Goal: Complete Application Form: Complete application form

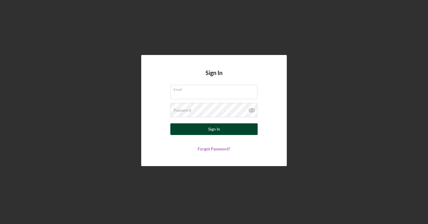
type input "[EMAIL_ADDRESS][DOMAIN_NAME]"
click at [215, 125] on div "Sign In" at bounding box center [214, 129] width 12 height 12
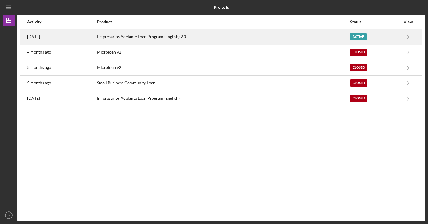
click at [287, 36] on div "Empresarios Adelante Loan Program (English) 2.0" at bounding box center [223, 37] width 252 height 15
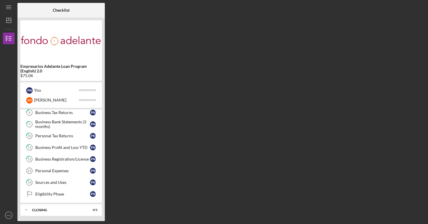
scroll to position [97, 0]
click at [73, 170] on div "Personal Expenses" at bounding box center [62, 170] width 55 height 5
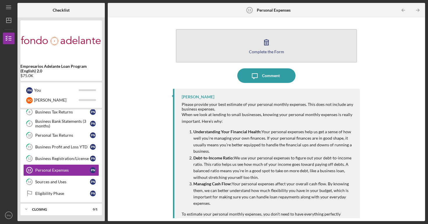
click at [255, 50] on div "Complete the Form" at bounding box center [266, 51] width 35 height 4
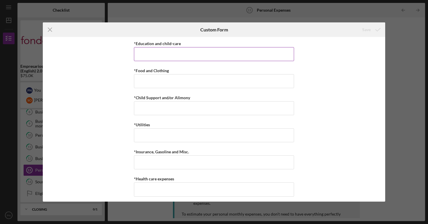
click at [202, 44] on div "*Education and child-care" at bounding box center [214, 43] width 160 height 7
click at [167, 56] on input "*Education and child-care" at bounding box center [214, 54] width 160 height 14
type input "$0"
click at [185, 55] on input "$0" at bounding box center [214, 54] width 160 height 14
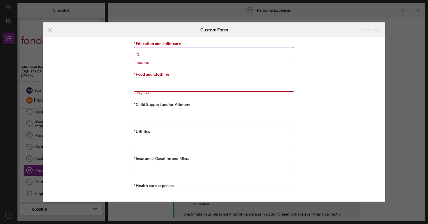
type input "$0"
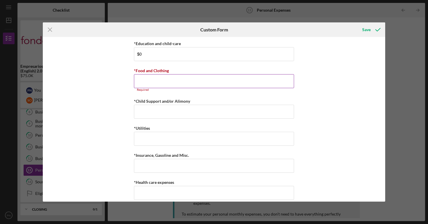
click at [153, 84] on input "*Food and Clothing" at bounding box center [214, 81] width 160 height 14
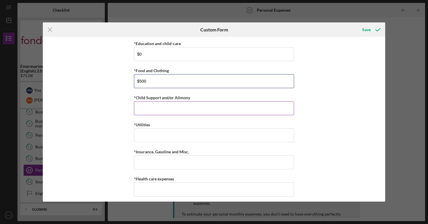
type input "$500"
click at [145, 111] on input "*Child Support and/or Alimony" at bounding box center [214, 108] width 160 height 14
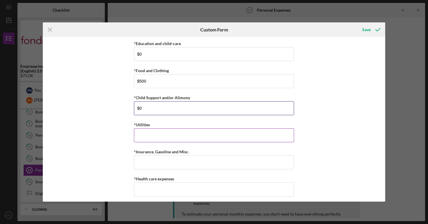
type input "$0"
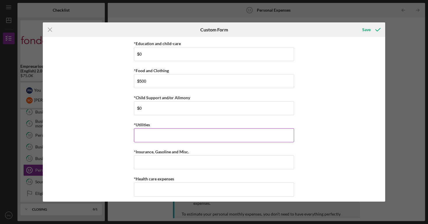
click at [141, 133] on input "*Utilities" at bounding box center [214, 135] width 160 height 14
type input "$300"
click at [141, 163] on input "*Insurance, Gasoline and Misc." at bounding box center [214, 162] width 160 height 14
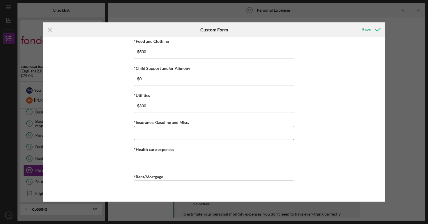
scroll to position [31, 0]
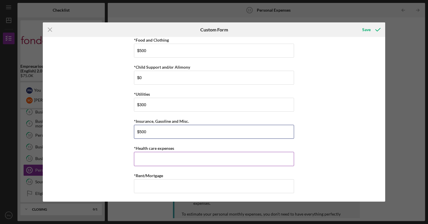
type input "$500"
click at [152, 160] on input "*Health care expenses" at bounding box center [214, 159] width 160 height 14
type input "$0"
type input "$1"
type input "$40"
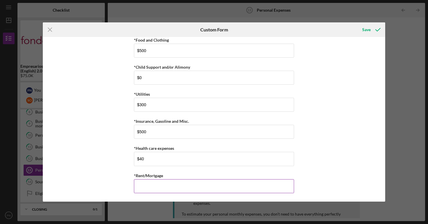
click at [140, 182] on input "*Rent/Mortgage" at bounding box center [214, 186] width 160 height 14
type input "$1,100"
click at [105, 153] on div "*Education and child-care $0 *Food and Clothing $500 *Child Support and/or Alim…" at bounding box center [214, 119] width 342 height 165
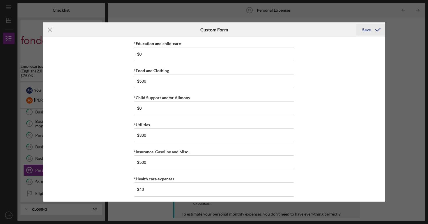
click at [374, 34] on icon "submit" at bounding box center [377, 29] width 15 height 15
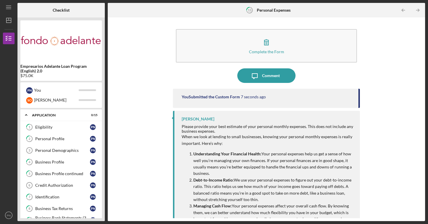
click at [53, 147] on link "Personal Demographics 3 Personal Demographics P N" at bounding box center [61, 151] width 76 height 12
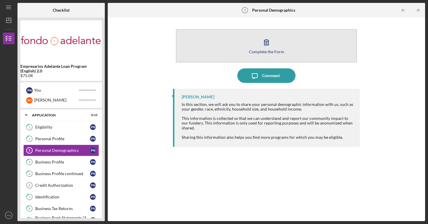
click at [239, 57] on button "Complete the Form Form" at bounding box center [266, 45] width 181 height 33
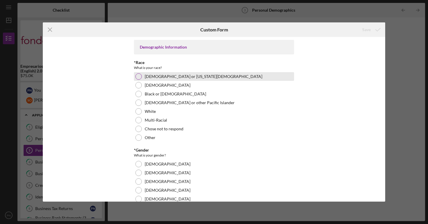
click at [147, 79] on label "[DEMOGRAPHIC_DATA] or [US_STATE][DEMOGRAPHIC_DATA]" at bounding box center [204, 76] width 118 height 5
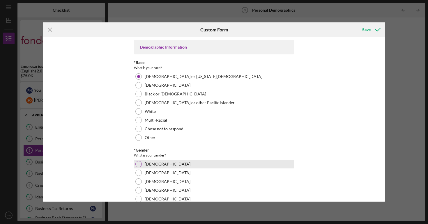
scroll to position [19, 0]
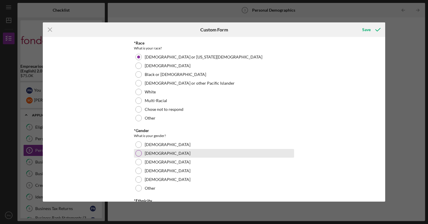
click at [138, 151] on div at bounding box center [138, 153] width 6 height 6
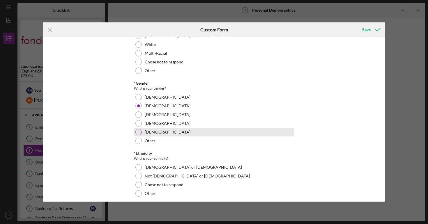
scroll to position [88, 0]
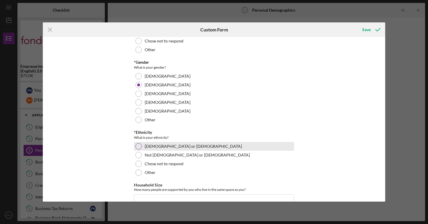
click at [168, 150] on div "[DEMOGRAPHIC_DATA] or [DEMOGRAPHIC_DATA]" at bounding box center [214, 146] width 160 height 9
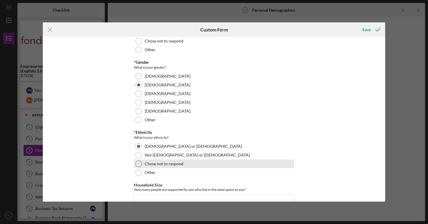
scroll to position [135, 0]
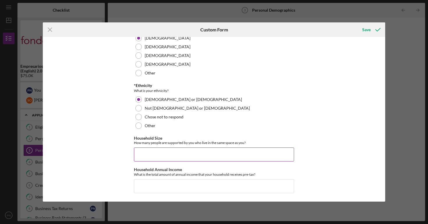
click at [166, 149] on input "Household Size" at bounding box center [214, 154] width 160 height 14
type input "1"
click at [154, 184] on input "Household Annual Income" at bounding box center [214, 186] width 160 height 14
type input "$168,000"
click at [296, 146] on div "Demographic Information *Race What is your race? [DEMOGRAPHIC_DATA] or [US_STAT…" at bounding box center [214, 119] width 342 height 165
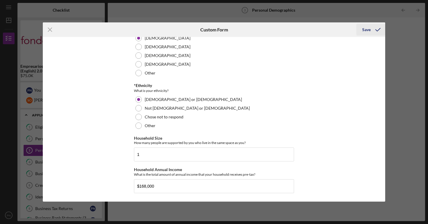
click at [366, 32] on div "Save" at bounding box center [366, 30] width 8 height 12
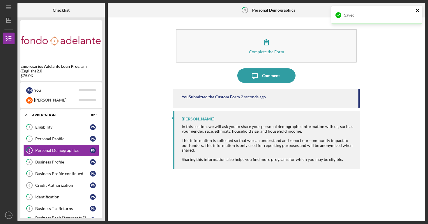
click at [415, 11] on icon "close" at bounding box center [417, 10] width 4 height 5
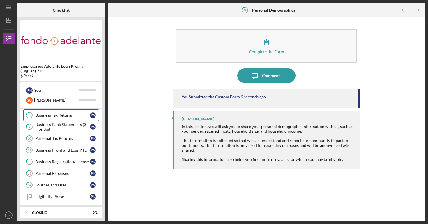
scroll to position [97, 0]
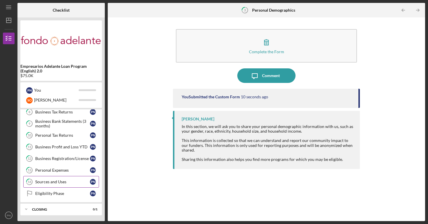
click at [66, 176] on link "14 Sources and Uses P N" at bounding box center [61, 182] width 76 height 12
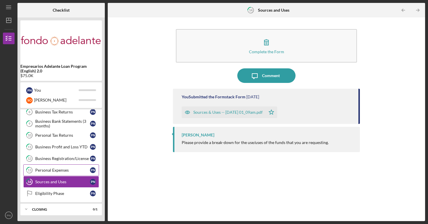
click at [67, 172] on div "Personal Expenses" at bounding box center [62, 170] width 55 height 5
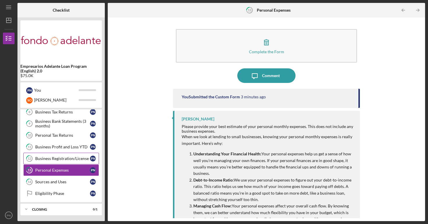
click at [65, 156] on link "12 Business Registration/License P N" at bounding box center [61, 159] width 76 height 12
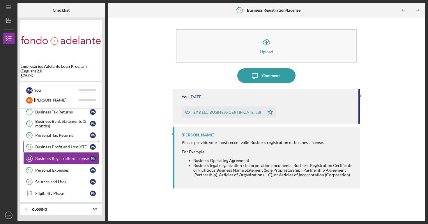
click at [76, 145] on div "Business Profit and Loss YTD" at bounding box center [62, 147] width 55 height 5
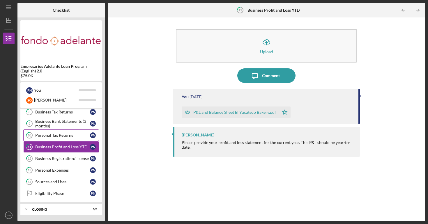
click at [77, 136] on div "Personal Tax Returns" at bounding box center [62, 135] width 55 height 5
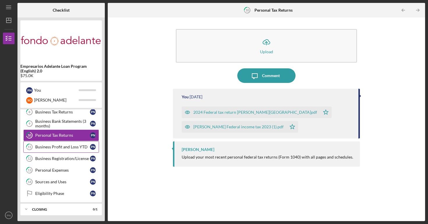
click at [75, 148] on div "Business Profit and Loss YTD" at bounding box center [62, 147] width 55 height 5
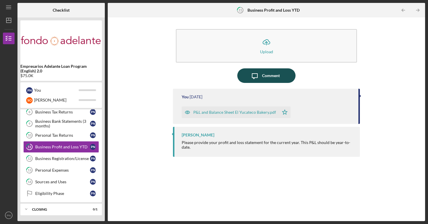
click at [256, 78] on icon "button" at bounding box center [254, 76] width 5 height 5
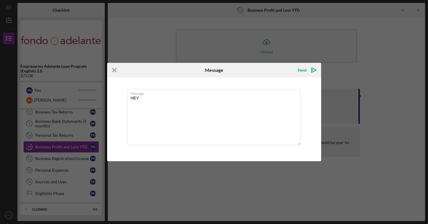
type textarea "HEY"
click at [113, 67] on icon "Icon/Menu Close" at bounding box center [114, 70] width 15 height 15
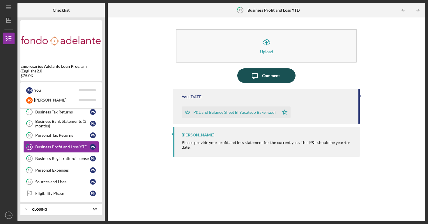
click at [257, 77] on icon "Icon/Message" at bounding box center [254, 75] width 15 height 15
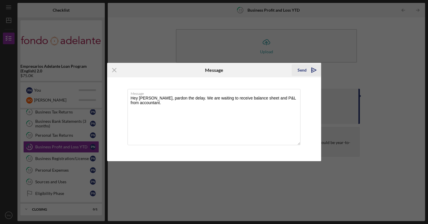
type textarea "Hey [PERSON_NAME], pardon the delay. We are waiting to receive balance sheet an…"
click at [304, 72] on div "Send" at bounding box center [301, 70] width 9 height 12
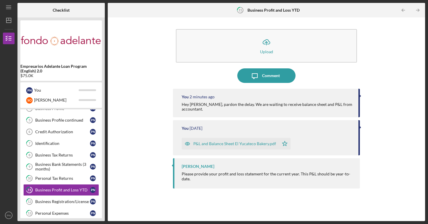
scroll to position [42, 0]
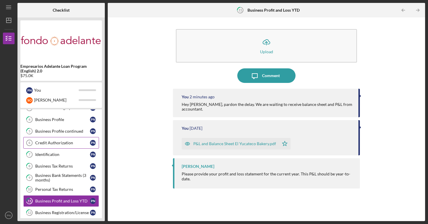
click at [67, 146] on link "Credit Authorization 6 Credit Authorization P N" at bounding box center [61, 143] width 76 height 12
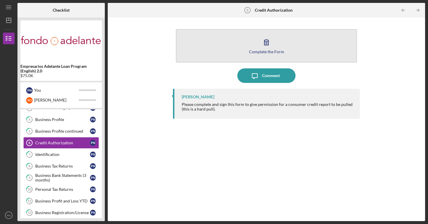
click at [269, 32] on button "Complete the Form Form" at bounding box center [266, 45] width 181 height 33
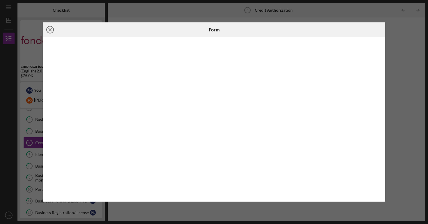
click at [50, 30] on line at bounding box center [50, 29] width 3 height 3
